Goal: Information Seeking & Learning: Understand process/instructions

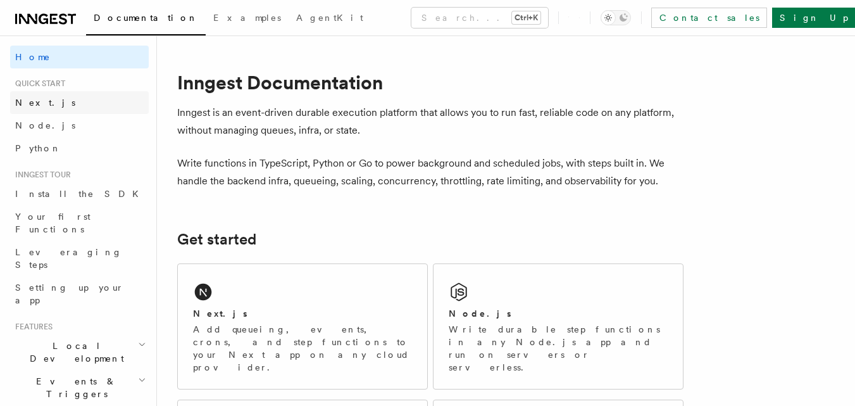
click at [18, 100] on span "Next.js" at bounding box center [45, 102] width 60 height 10
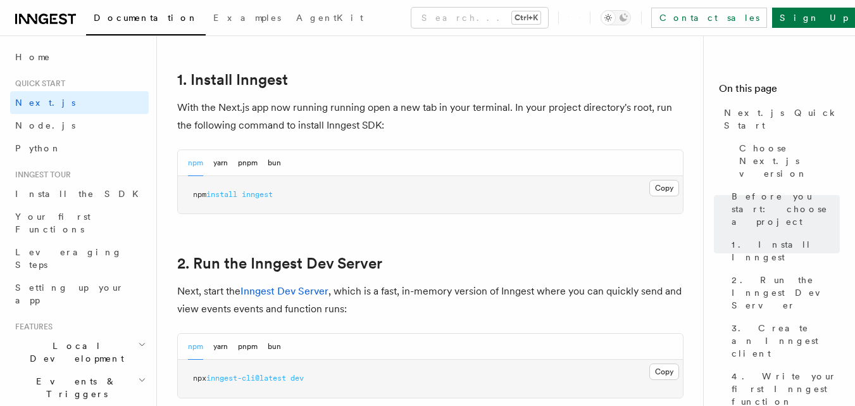
scroll to position [675, 0]
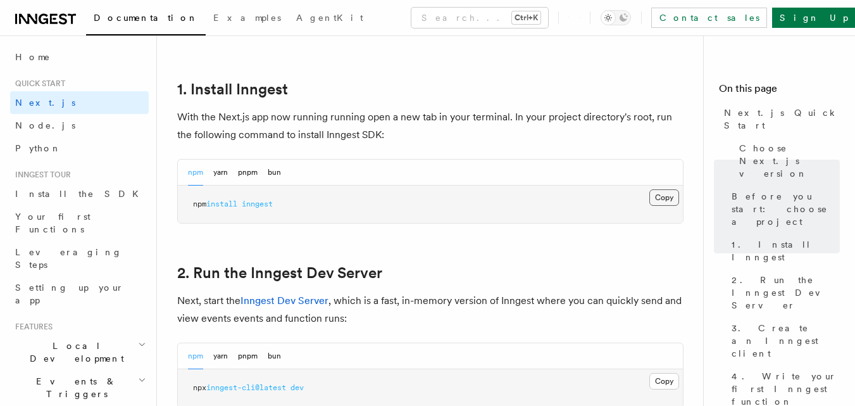
click at [661, 201] on button "Copy Copied" at bounding box center [664, 197] width 30 height 16
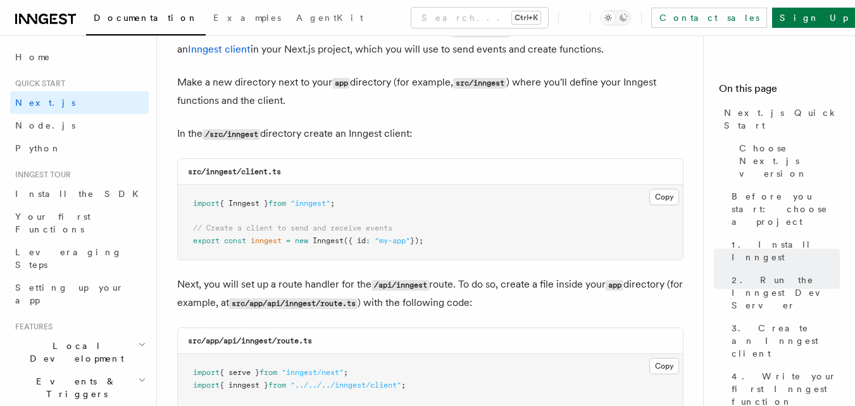
scroll to position [1552, 0]
drag, startPoint x: 571, startPoint y: 146, endPoint x: 517, endPoint y: 221, distance: 93.4
click at [517, 221] on pre "import { Inngest } from "inngest" ; // Create a client to send and receive even…" at bounding box center [430, 221] width 505 height 75
click at [668, 200] on button "Copy Copied" at bounding box center [664, 196] width 30 height 16
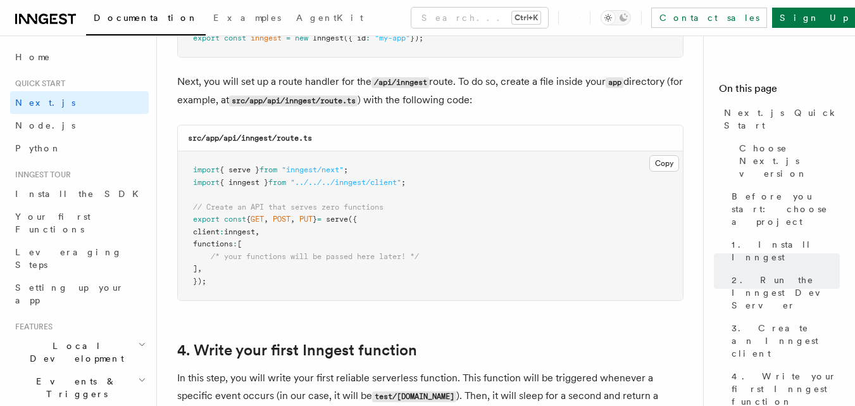
scroll to position [1757, 0]
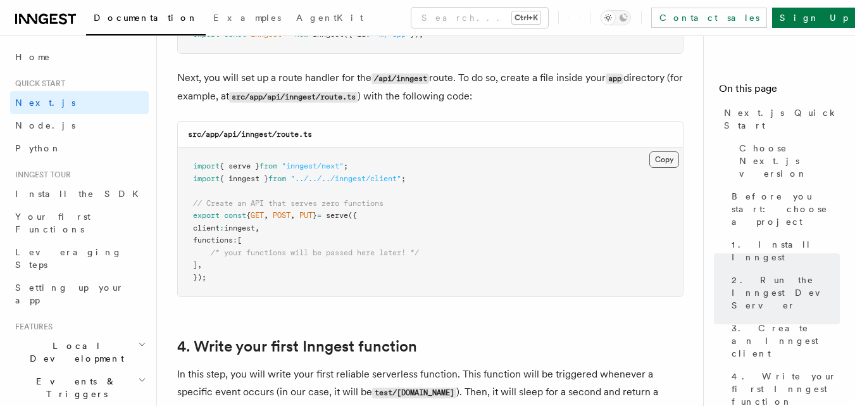
click at [674, 154] on button "Copy Copied" at bounding box center [664, 159] width 30 height 16
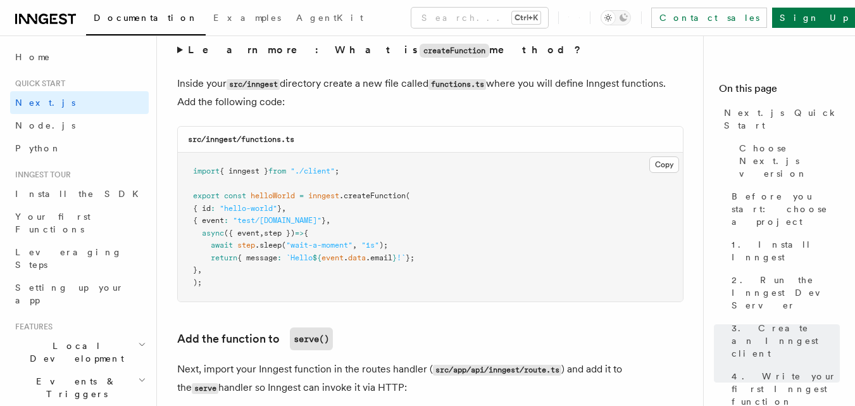
scroll to position [2225, 0]
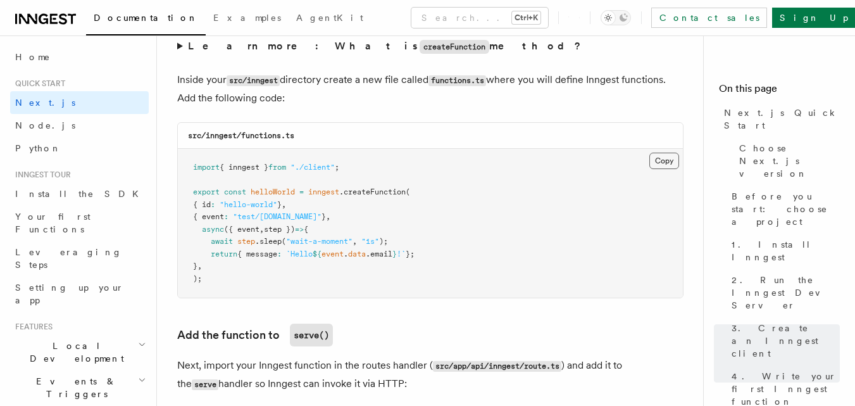
click at [657, 165] on button "Copy Copied" at bounding box center [664, 160] width 30 height 16
